Goal: Entertainment & Leisure: Consume media (video, audio)

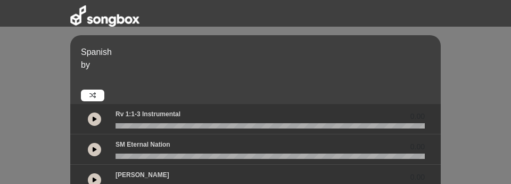
click at [96, 118] on icon at bounding box center [95, 118] width 4 height 5
click at [95, 119] on icon at bounding box center [95, 118] width 4 height 5
click at [93, 118] on icon at bounding box center [95, 118] width 4 height 5
click at [93, 118] on icon at bounding box center [94, 118] width 3 height 5
click at [95, 145] on button at bounding box center [94, 149] width 13 height 13
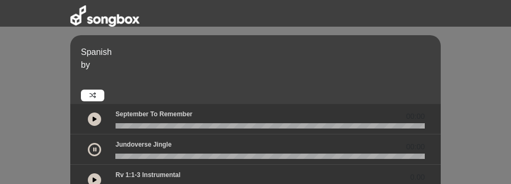
click at [95, 145] on button at bounding box center [94, 149] width 13 height 13
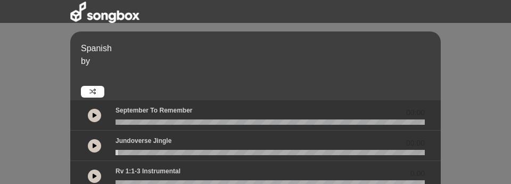
scroll to position [2, 0]
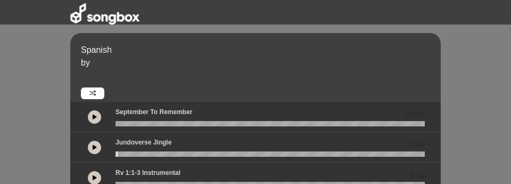
click at [92, 119] on button at bounding box center [94, 116] width 13 height 13
click at [95, 148] on icon at bounding box center [95, 146] width 4 height 5
click at [95, 148] on icon at bounding box center [94, 146] width 3 height 5
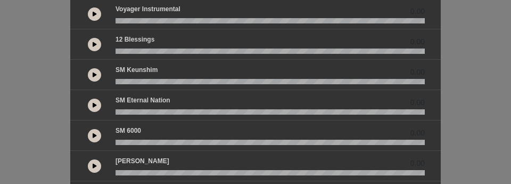
scroll to position [203, 0]
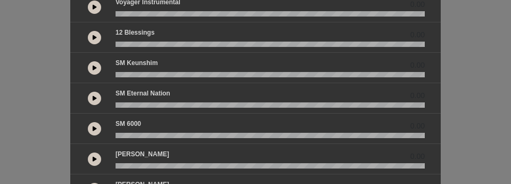
click at [96, 126] on icon at bounding box center [95, 128] width 4 height 5
click at [96, 126] on button at bounding box center [94, 128] width 13 height 13
click at [92, 163] on button at bounding box center [94, 158] width 13 height 13
click at [93, 163] on button at bounding box center [94, 158] width 13 height 13
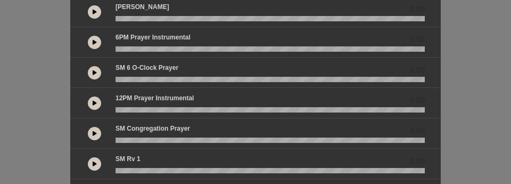
scroll to position [431, 0]
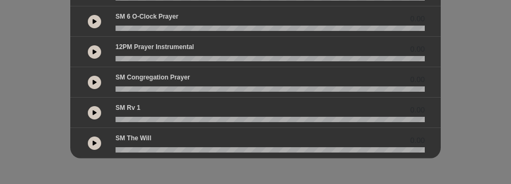
click at [95, 144] on icon at bounding box center [95, 142] width 4 height 5
click at [95, 144] on icon at bounding box center [94, 142] width 3 height 5
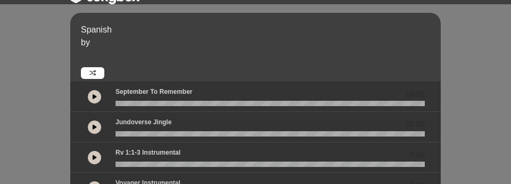
scroll to position [0, 0]
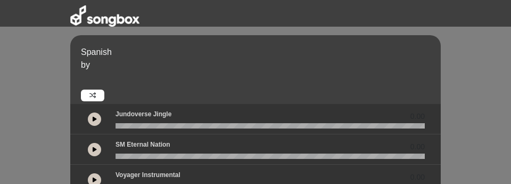
click at [95, 119] on icon at bounding box center [95, 118] width 4 height 5
